Goal: Book appointment/travel/reservation

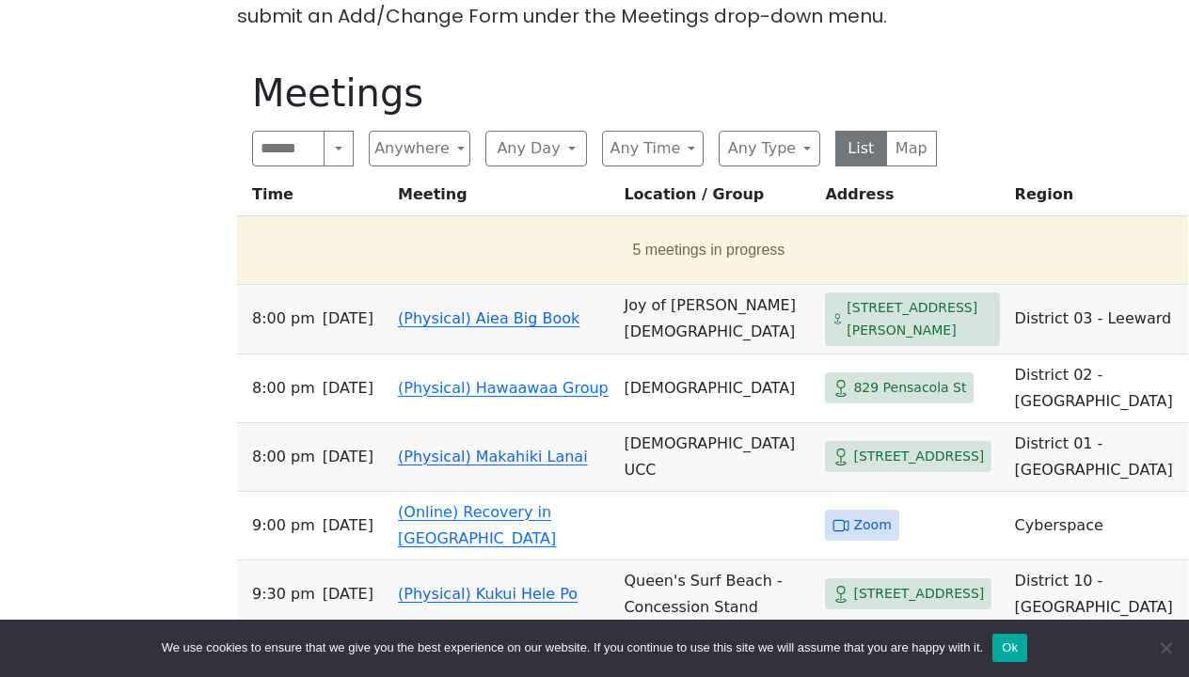
scroll to position [771, 0]
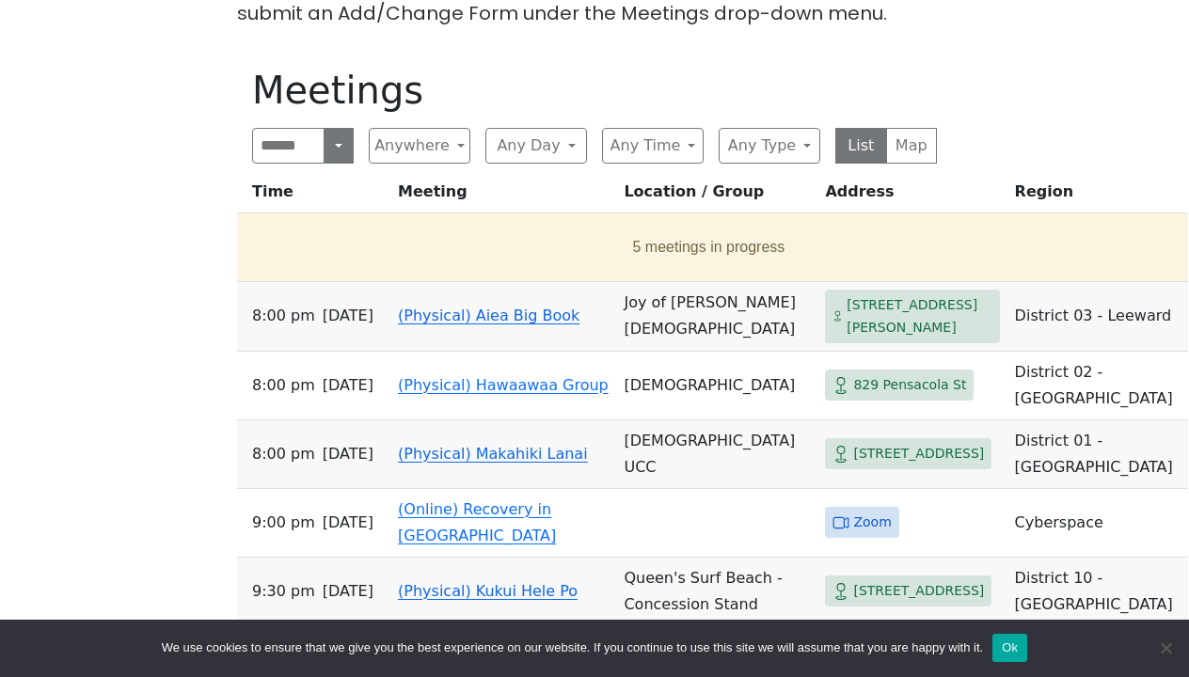
click at [340, 141] on button "Search" at bounding box center [339, 146] width 30 height 36
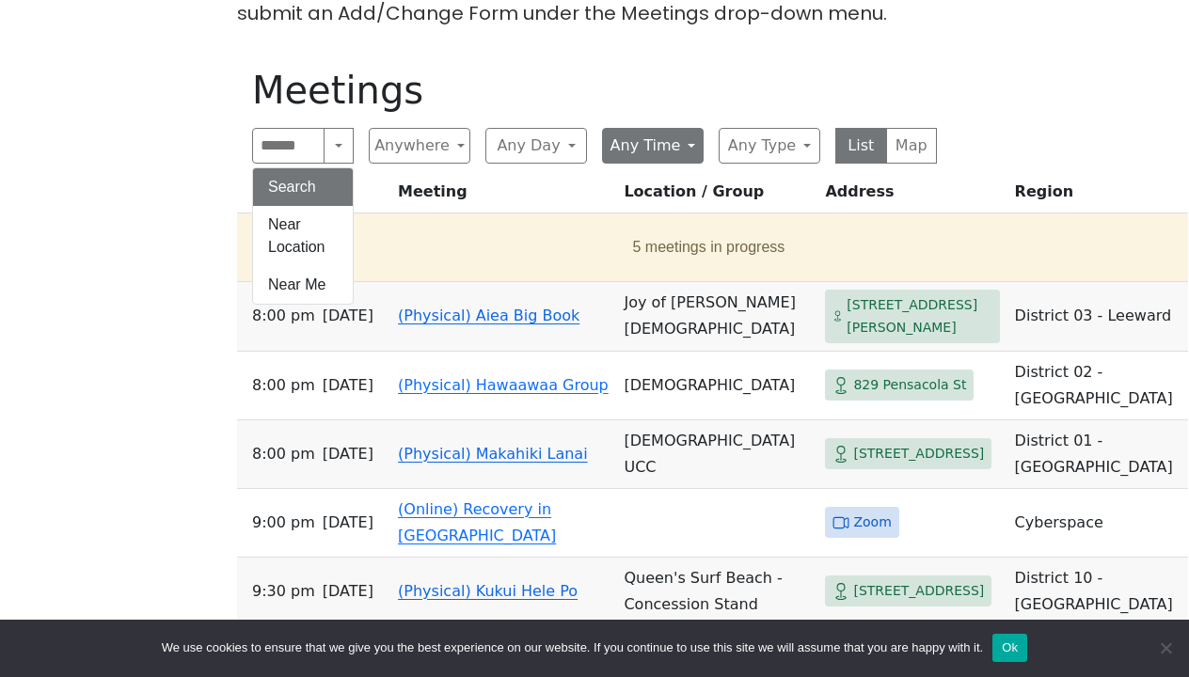
click at [685, 144] on button "Any Time" at bounding box center [653, 146] width 102 height 36
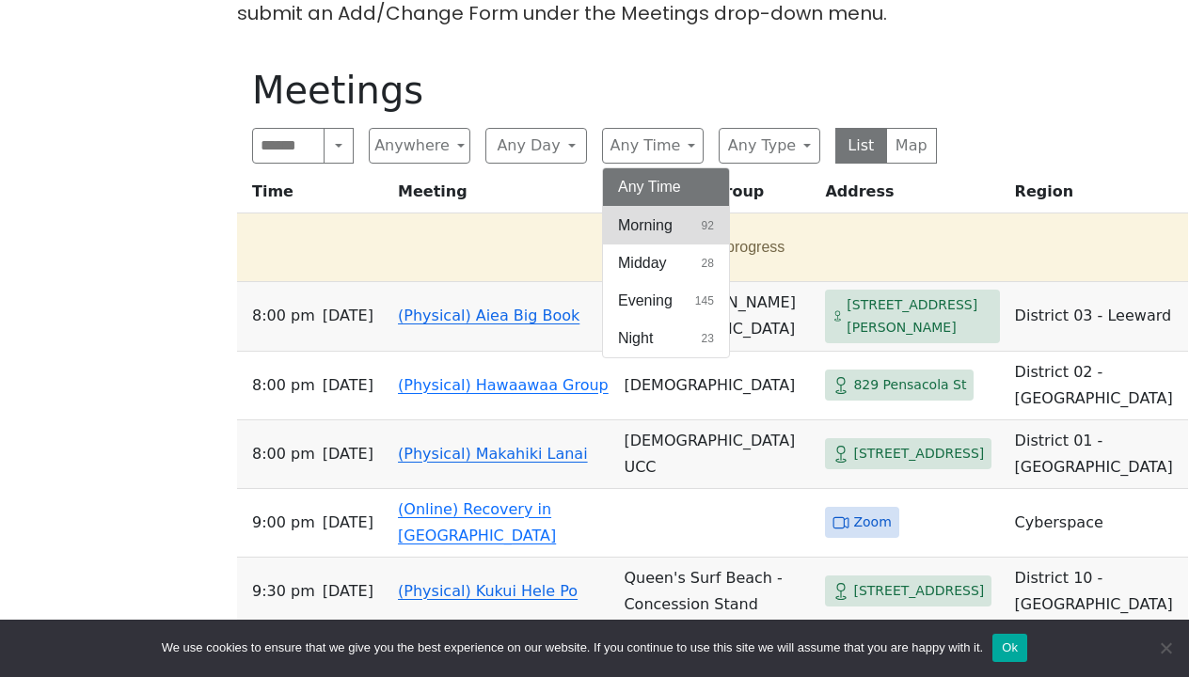
click at [653, 216] on span "Morning" at bounding box center [645, 226] width 55 height 23
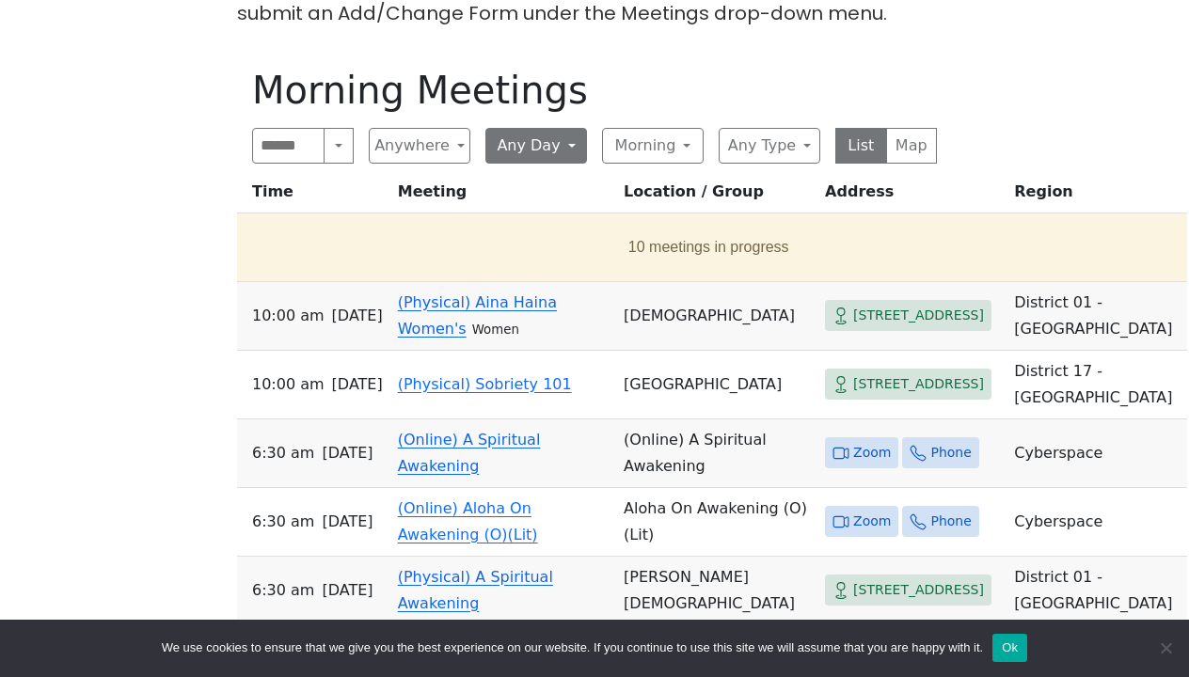
click at [572, 137] on button "Any Day" at bounding box center [536, 146] width 102 height 36
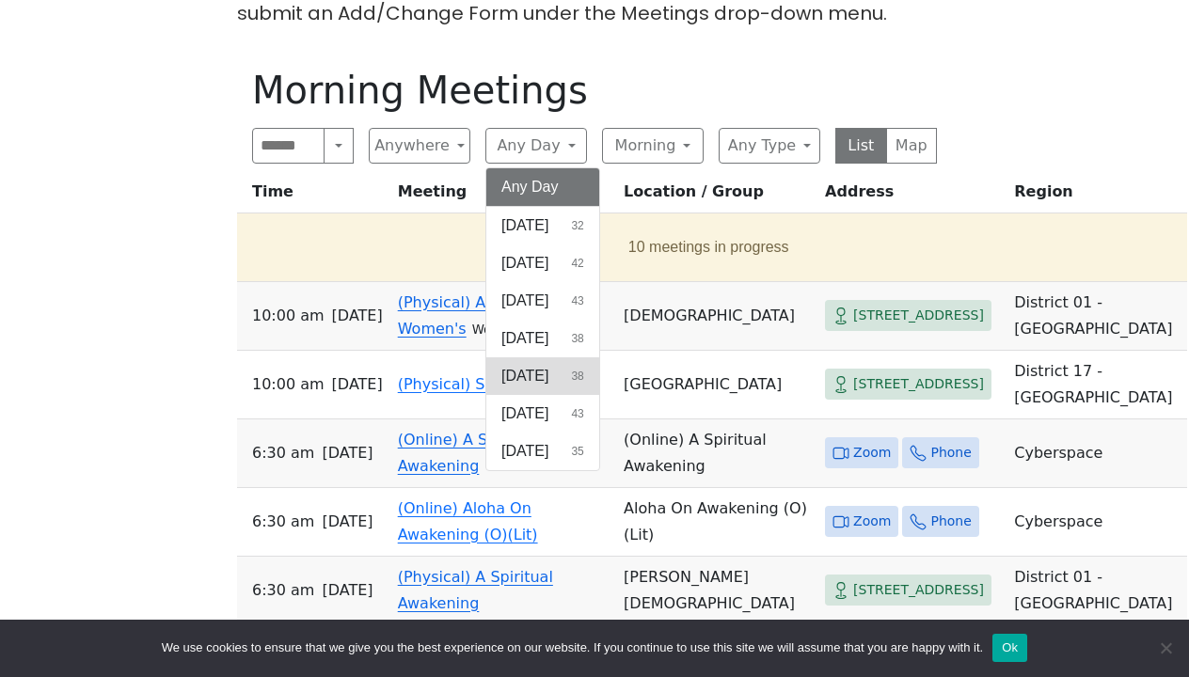
click at [534, 371] on span "[DATE]" at bounding box center [524, 376] width 47 height 23
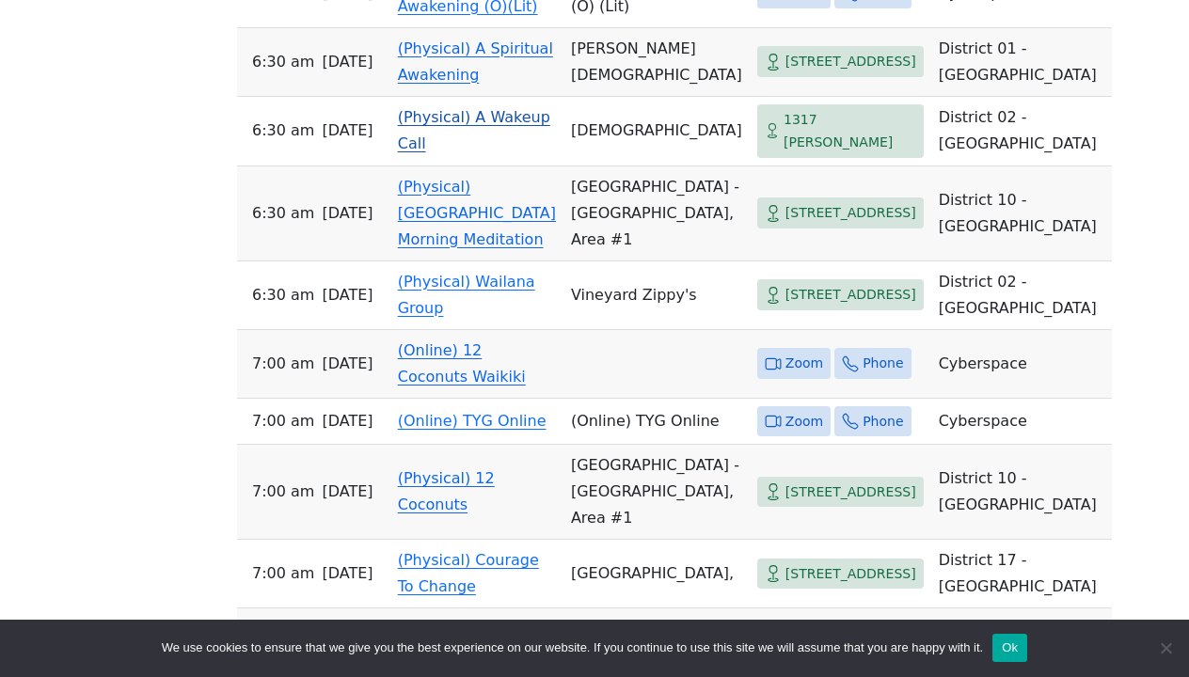
scroll to position [1110, 0]
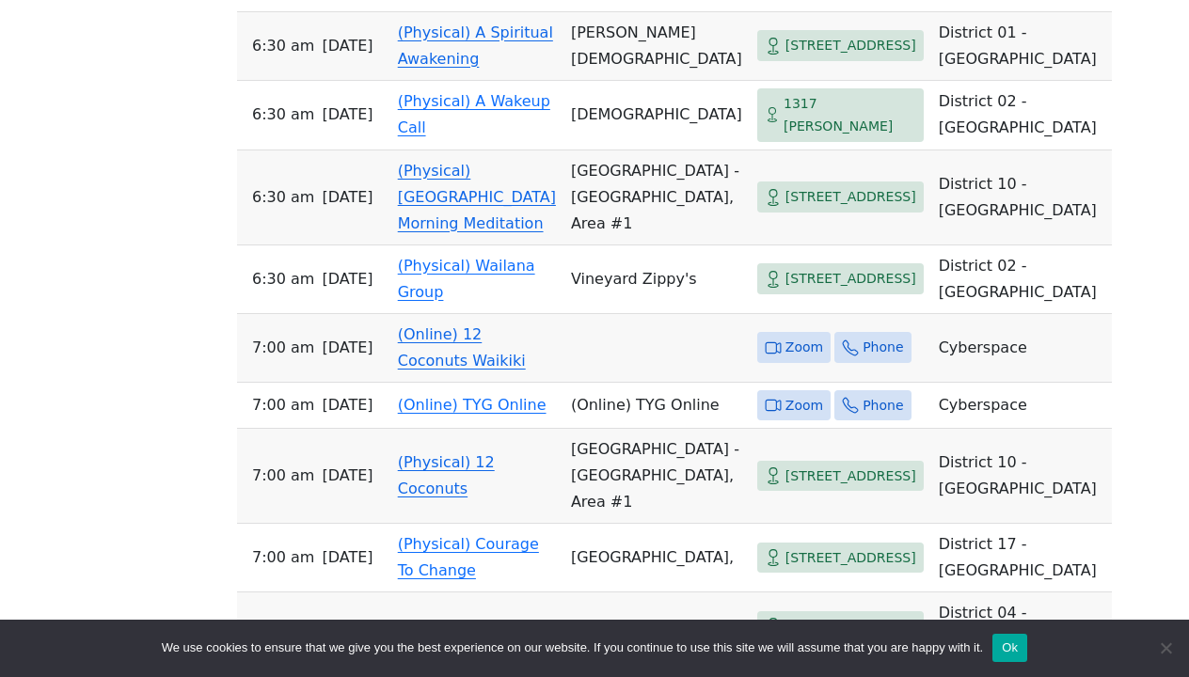
click at [467, 370] on link "(Online) 12 Coconuts Waikiki" at bounding box center [462, 348] width 128 height 44
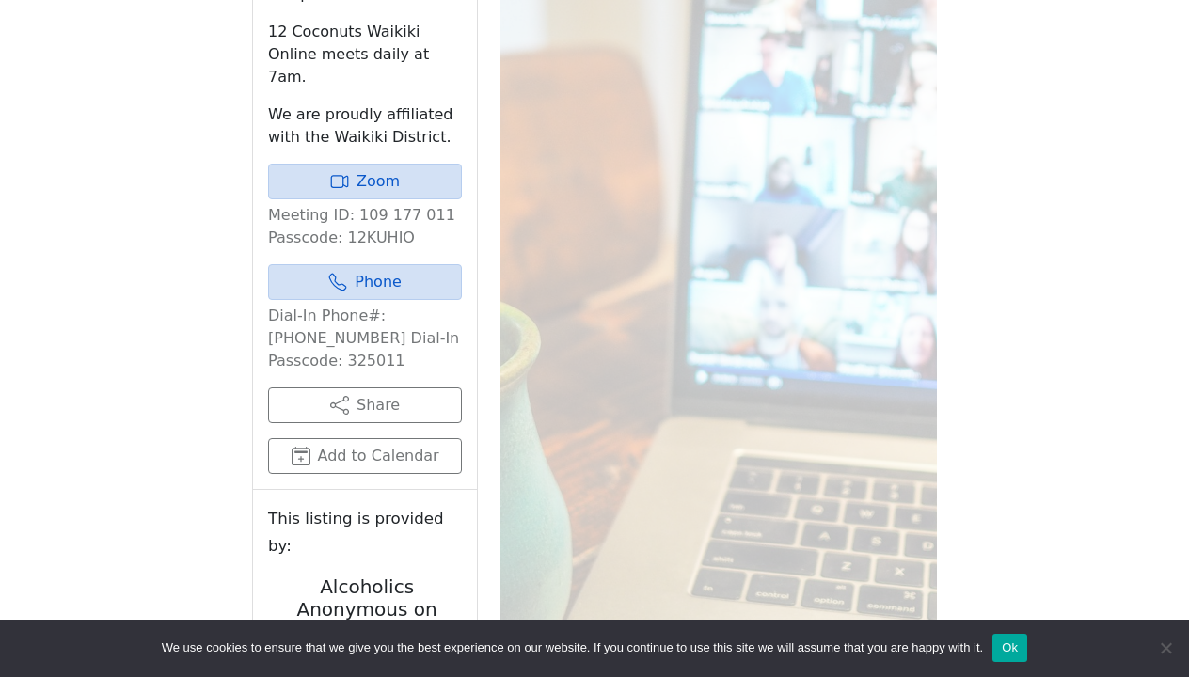
scroll to position [823, 0]
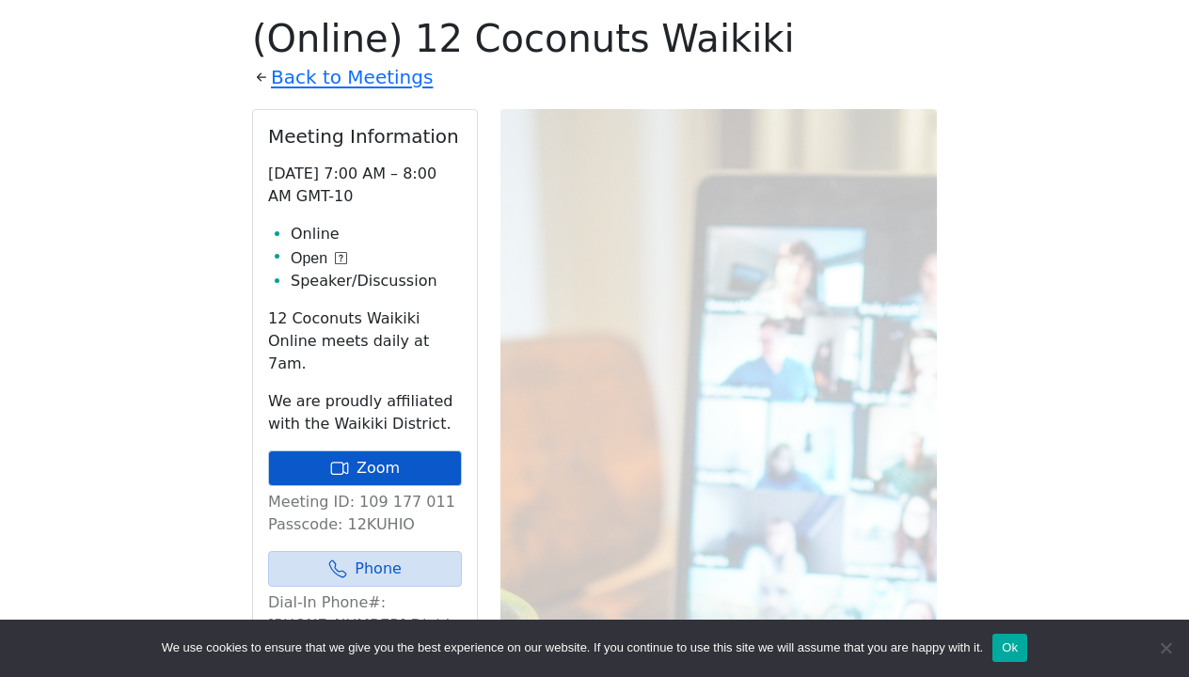
click at [395, 451] on link "Zoom" at bounding box center [365, 469] width 194 height 36
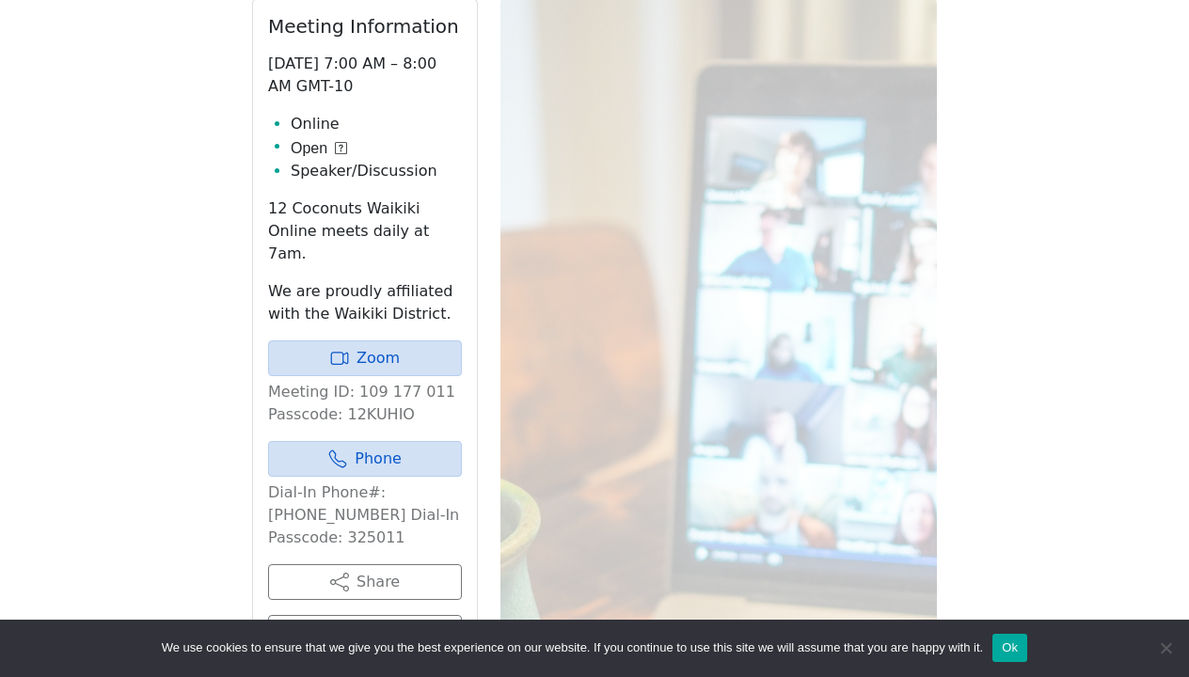
scroll to position [933, 0]
click at [363, 341] on link "Zoom" at bounding box center [365, 359] width 194 height 36
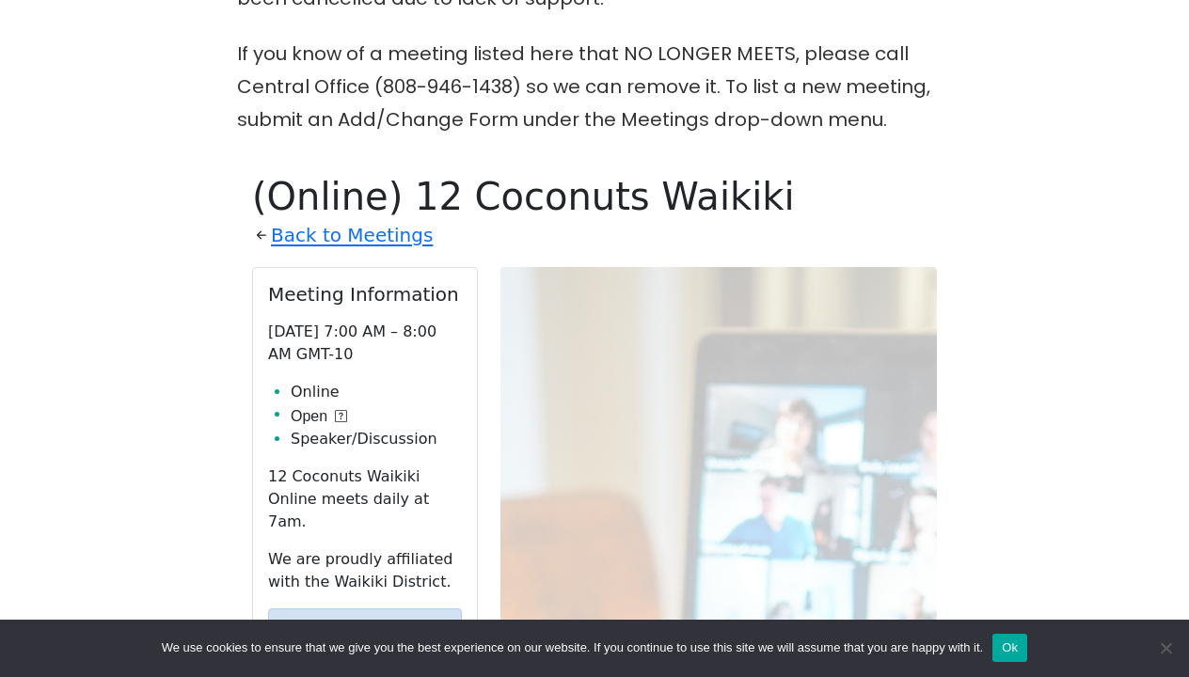
scroll to position [1110, 0]
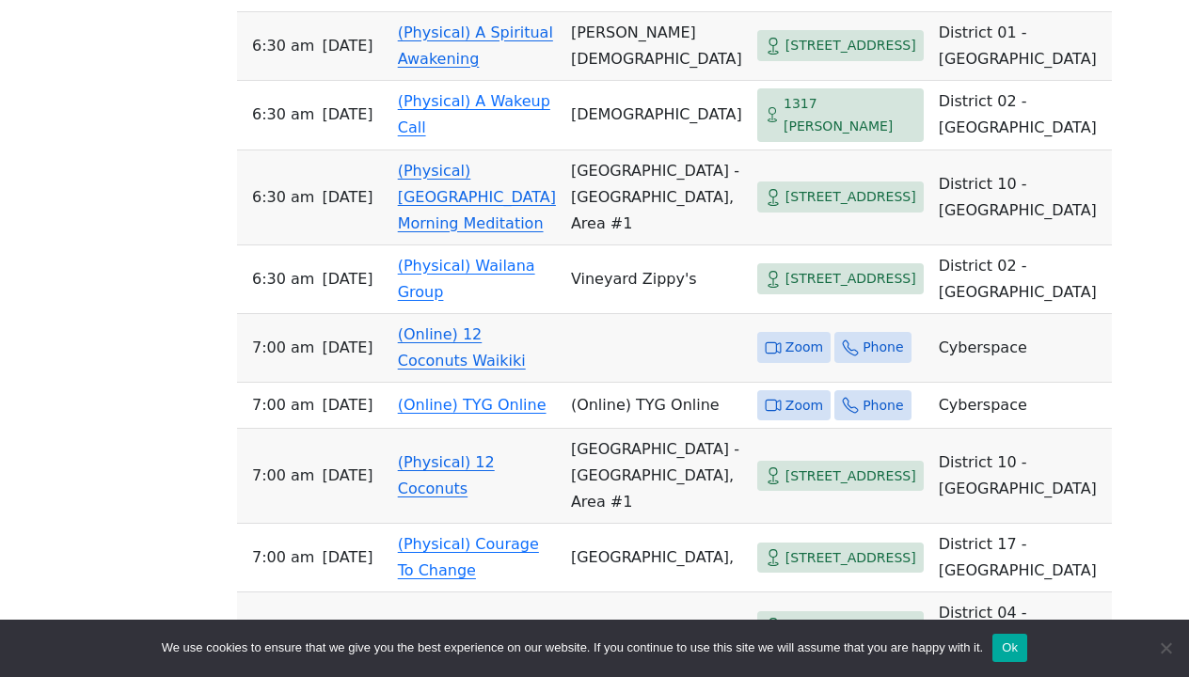
scroll to position [771, 0]
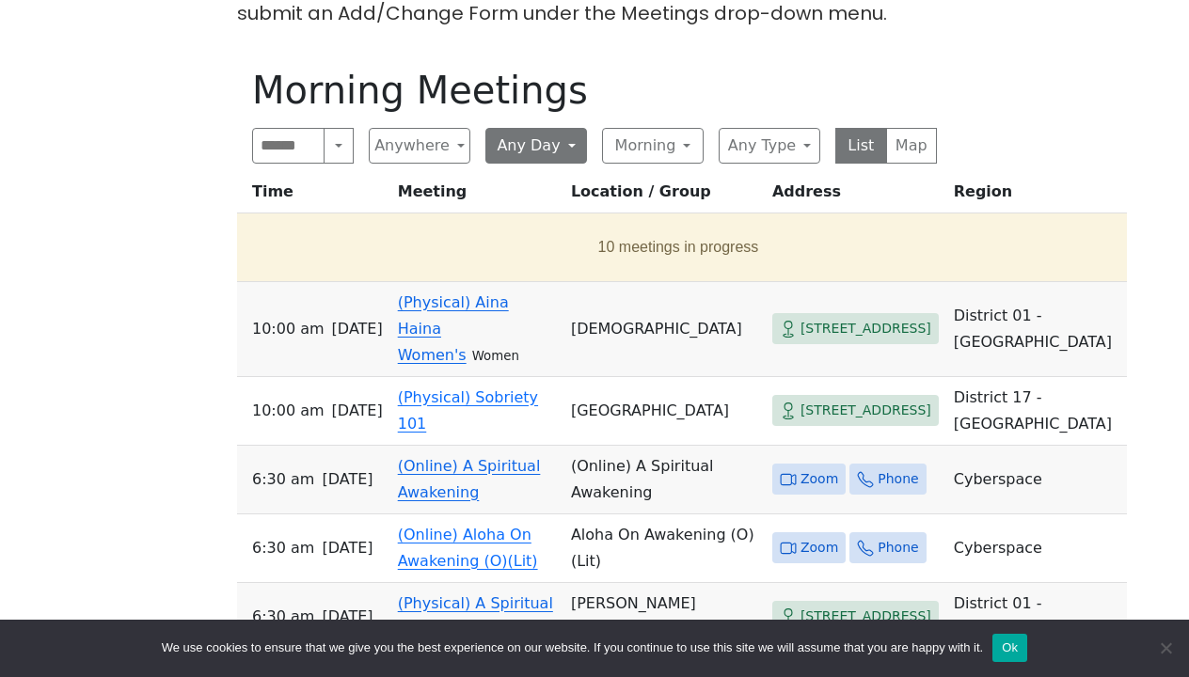
click at [567, 144] on button "Any Day" at bounding box center [536, 146] width 102 height 36
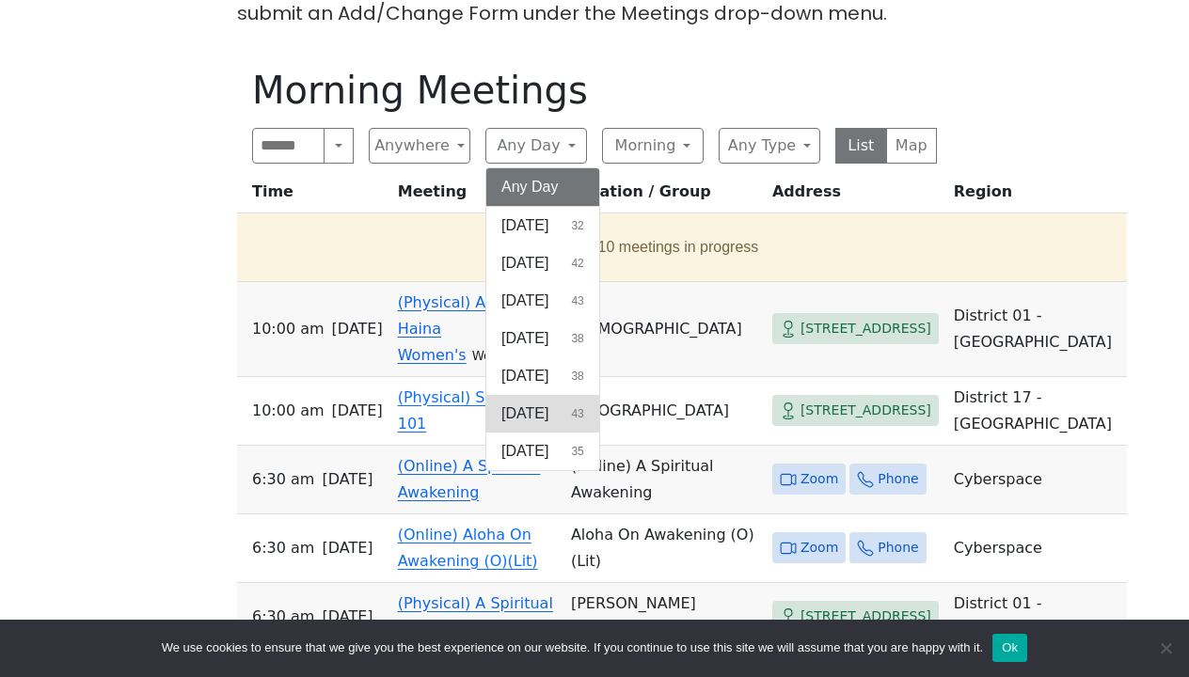
click at [552, 407] on button "[DATE] 43" at bounding box center [542, 414] width 113 height 38
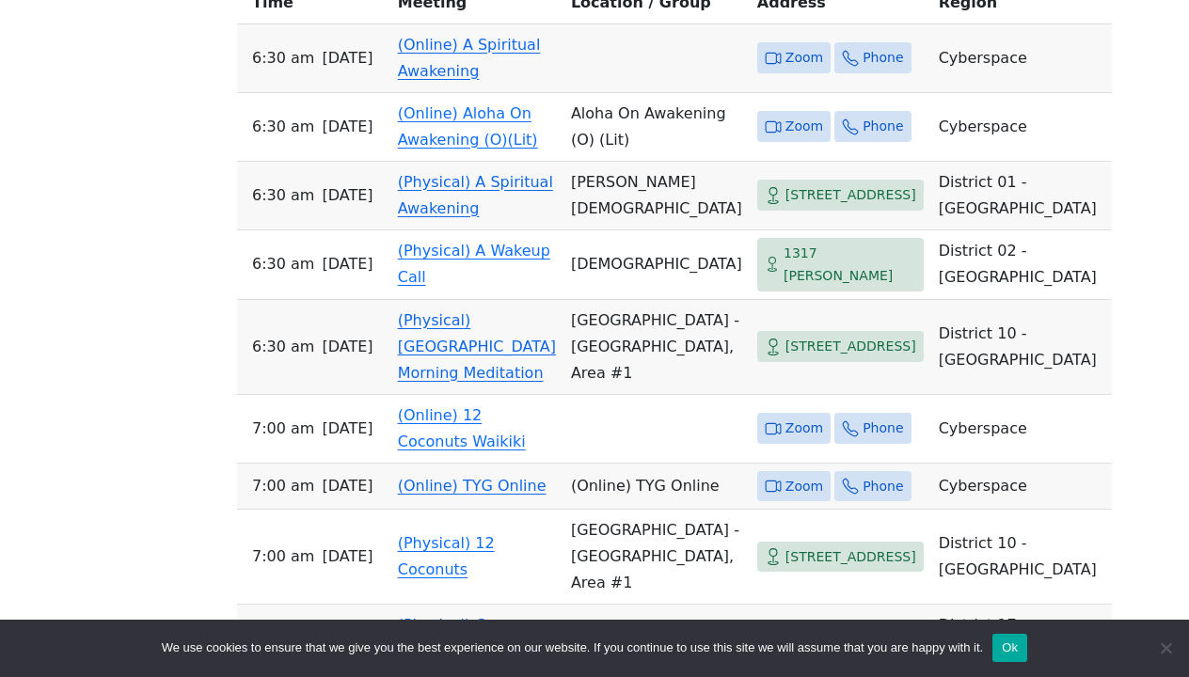
scroll to position [962, 0]
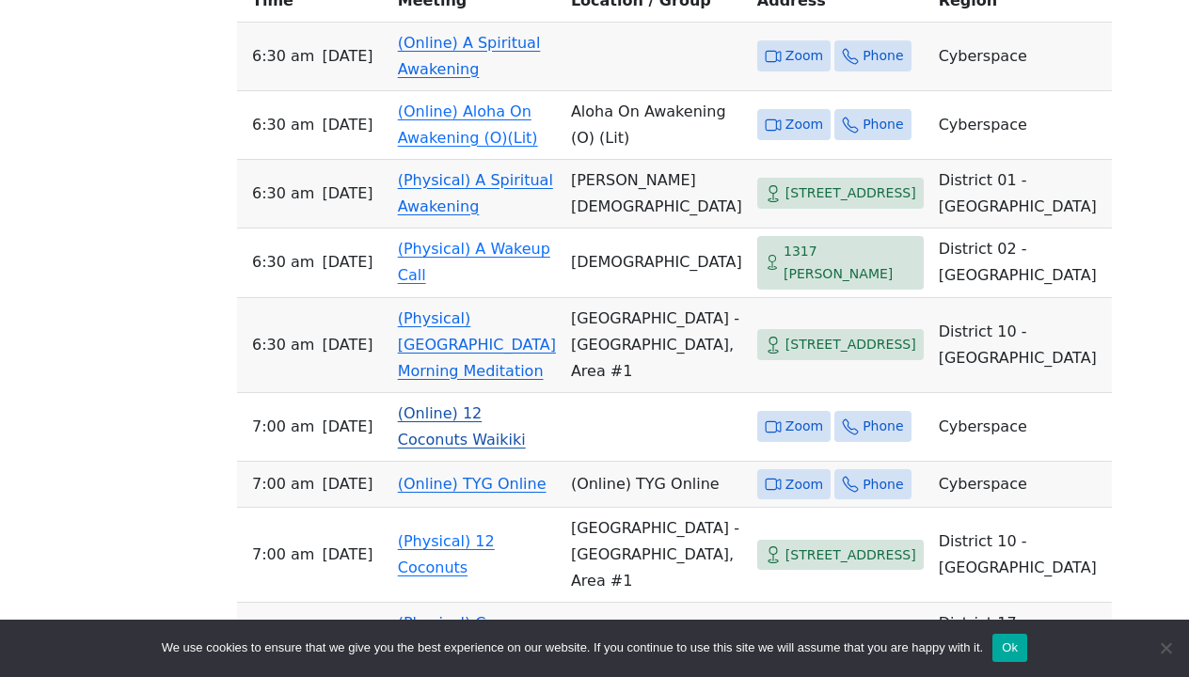
click at [491, 437] on link "(Online) 12 Coconuts Waikiki" at bounding box center [462, 427] width 128 height 44
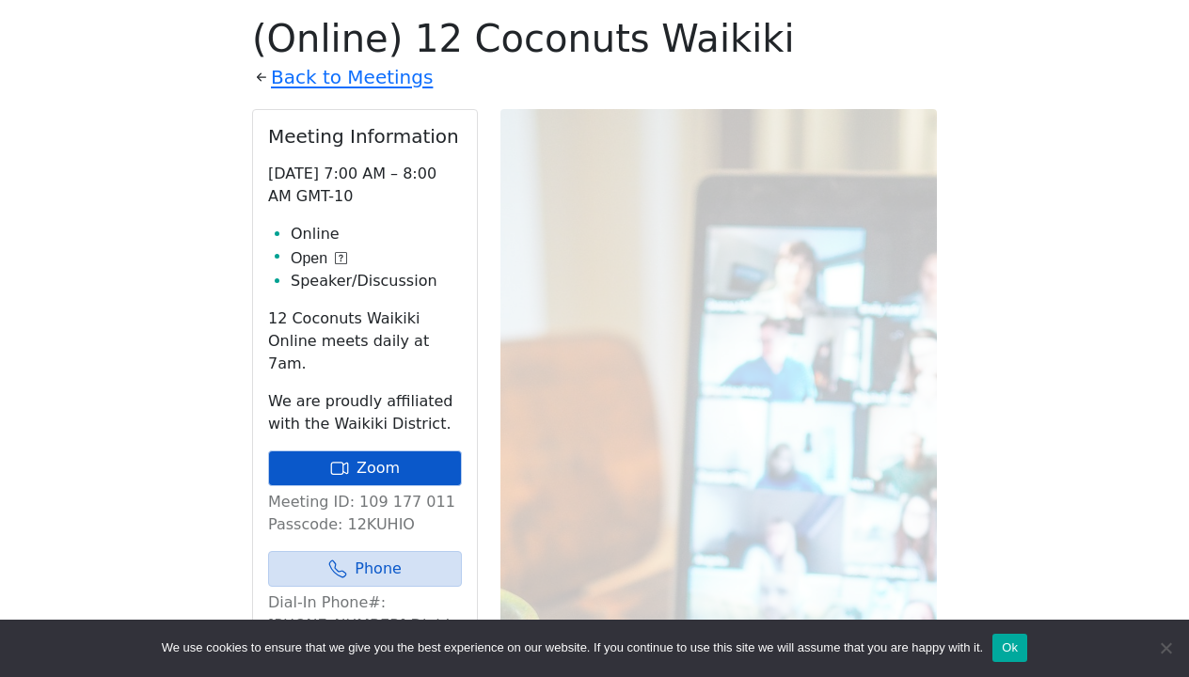
click at [373, 451] on link "Zoom" at bounding box center [365, 469] width 194 height 36
